Goal: Task Accomplishment & Management: Manage account settings

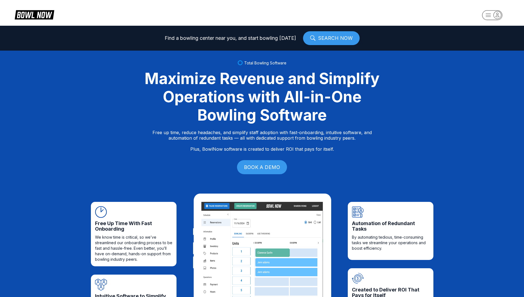
click at [496, 17] on icon "button" at bounding box center [497, 15] width 3 height 4
click at [492, 40] on div "Center Sign In" at bounding box center [492, 43] width 38 height 10
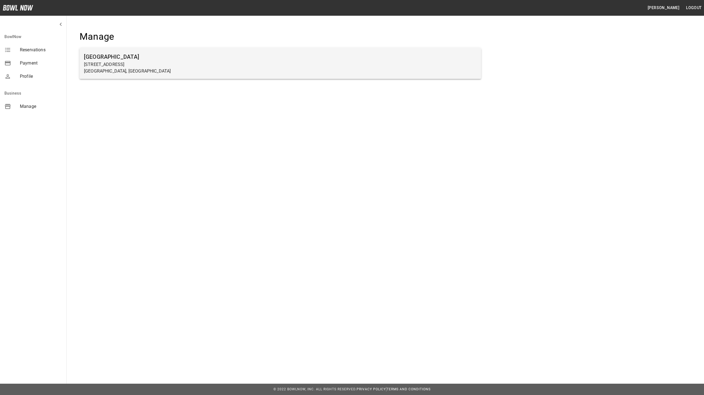
click at [117, 56] on h6 "Farmington Lanes" at bounding box center [280, 56] width 393 height 9
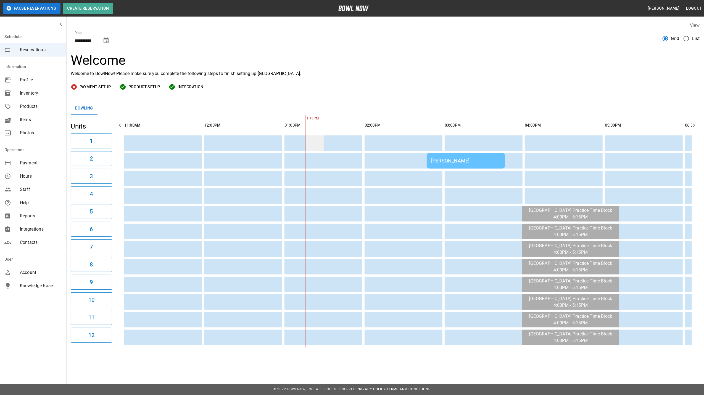
scroll to position [0, 160]
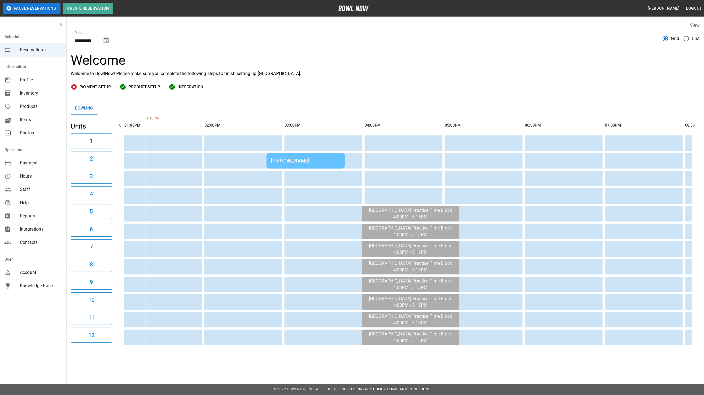
click at [304, 162] on div "BLAKE FITZGERALD" at bounding box center [306, 161] width 70 height 6
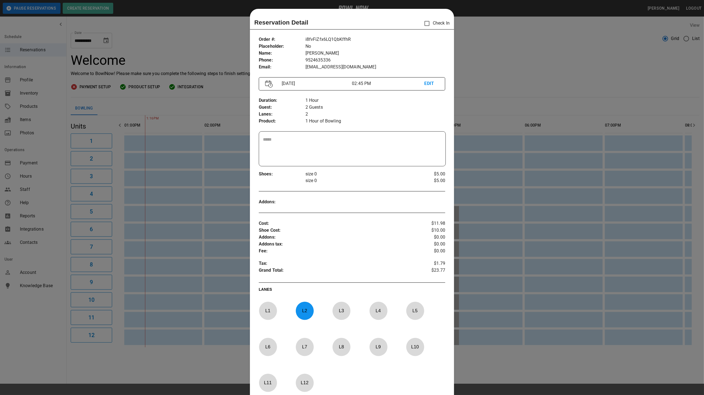
scroll to position [9, 0]
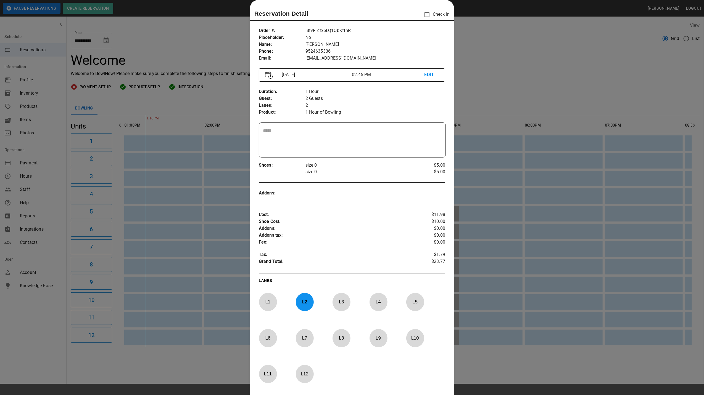
click at [466, 51] on div at bounding box center [352, 197] width 704 height 395
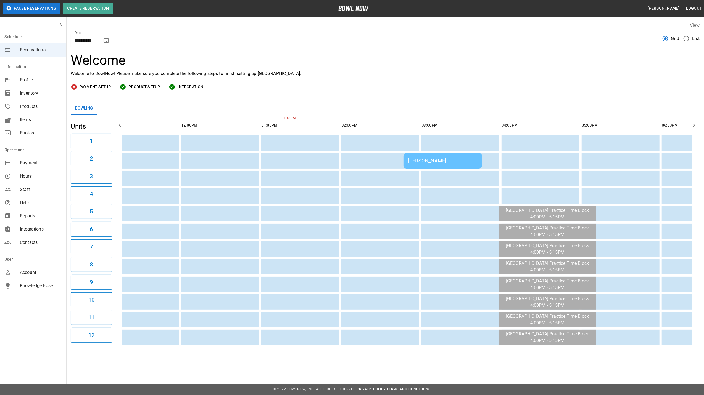
scroll to position [0, 0]
